Goal: Transaction & Acquisition: Subscribe to service/newsletter

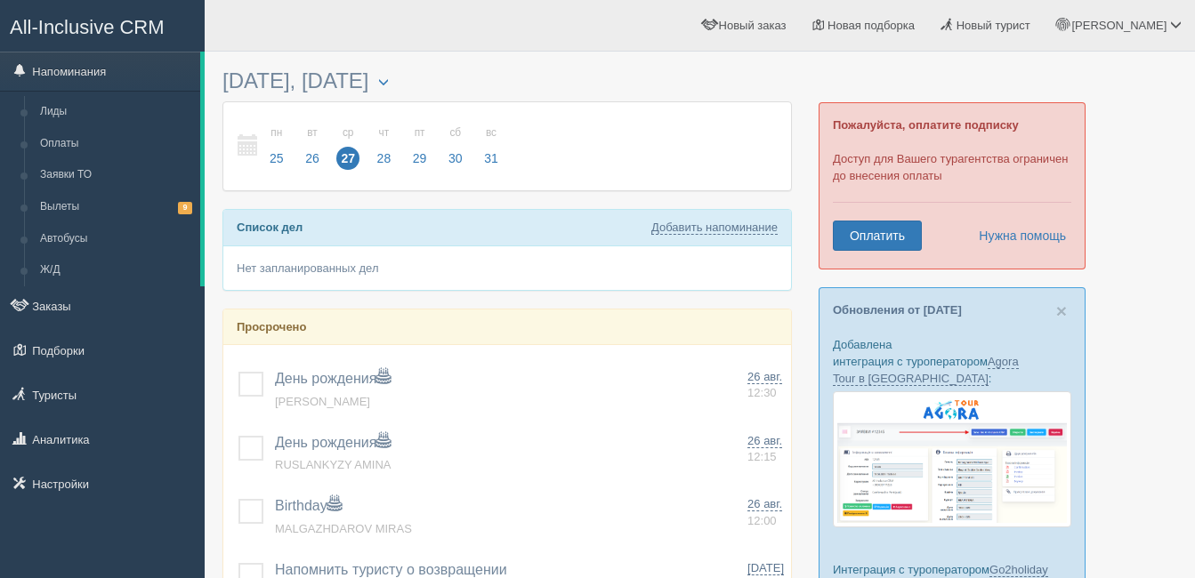
drag, startPoint x: 0, startPoint y: 0, endPoint x: 631, endPoint y: 169, distance: 653.0
click at [854, 243] on link "Оплатить" at bounding box center [877, 236] width 89 height 30
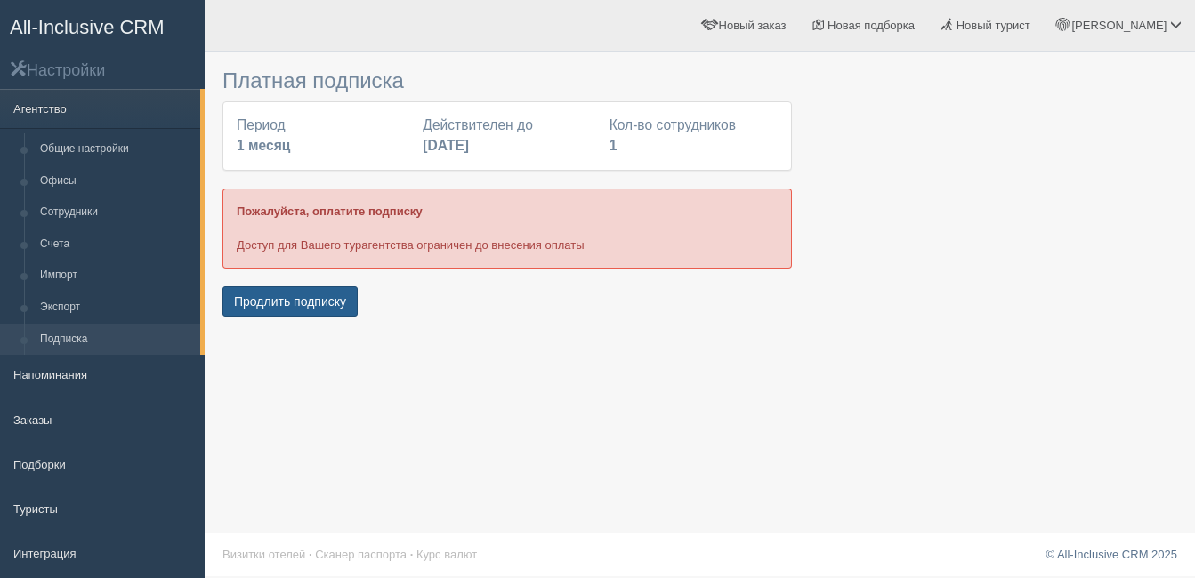
click at [315, 294] on button "Продлить подписку" at bounding box center [289, 301] width 135 height 30
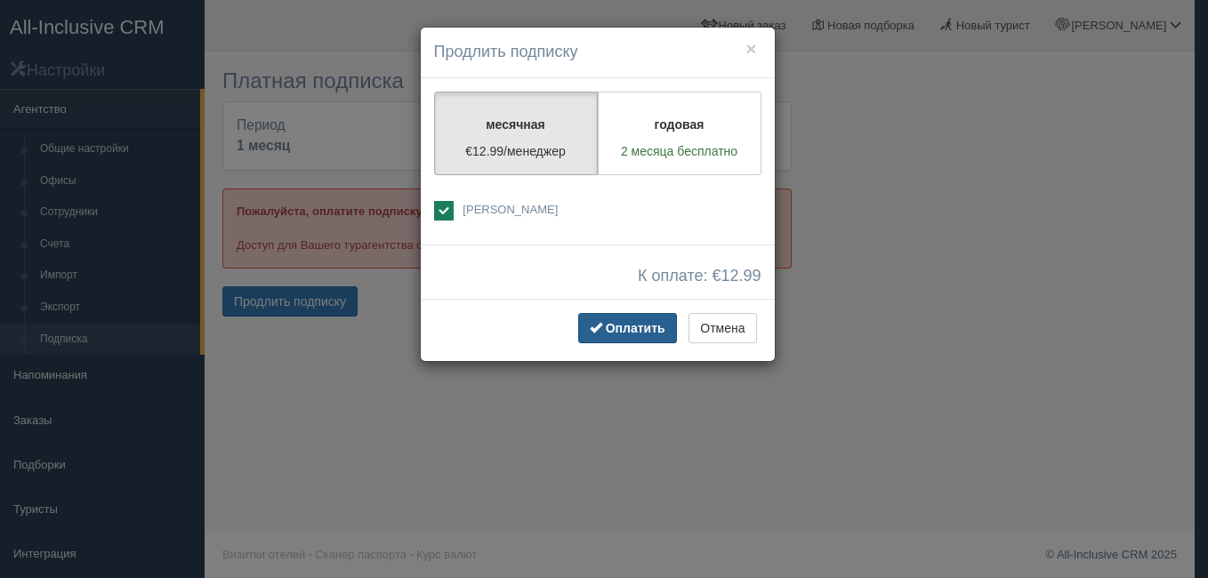
click at [617, 321] on span "Оплатить" at bounding box center [636, 328] width 60 height 14
